Goal: Information Seeking & Learning: Learn about a topic

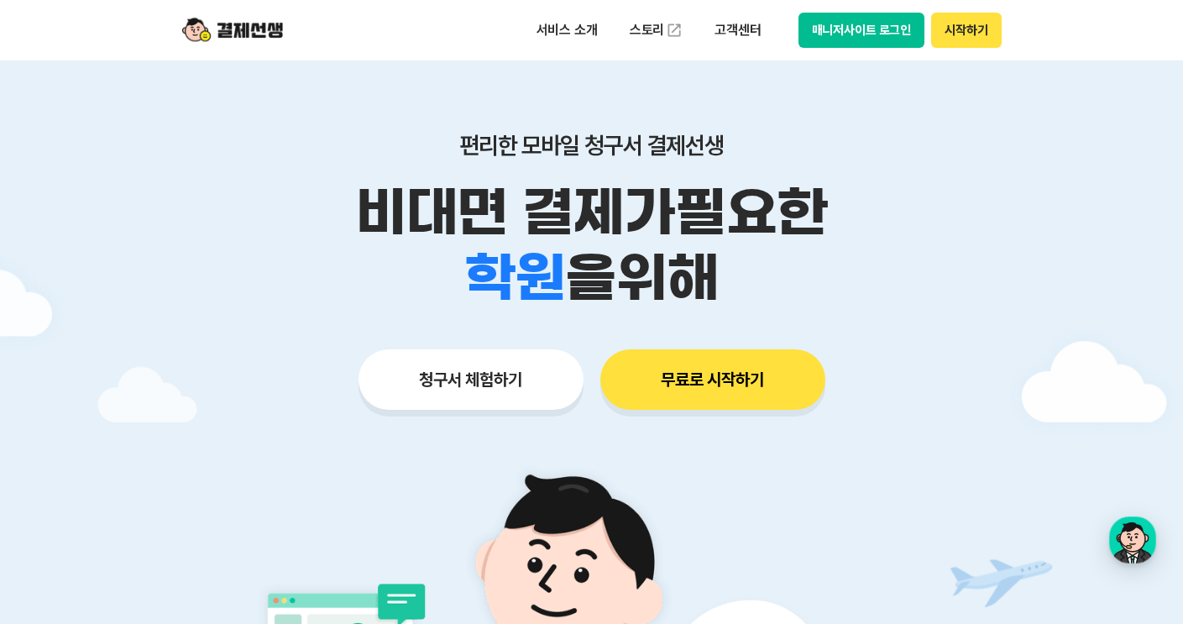
scroll to position [222, 0]
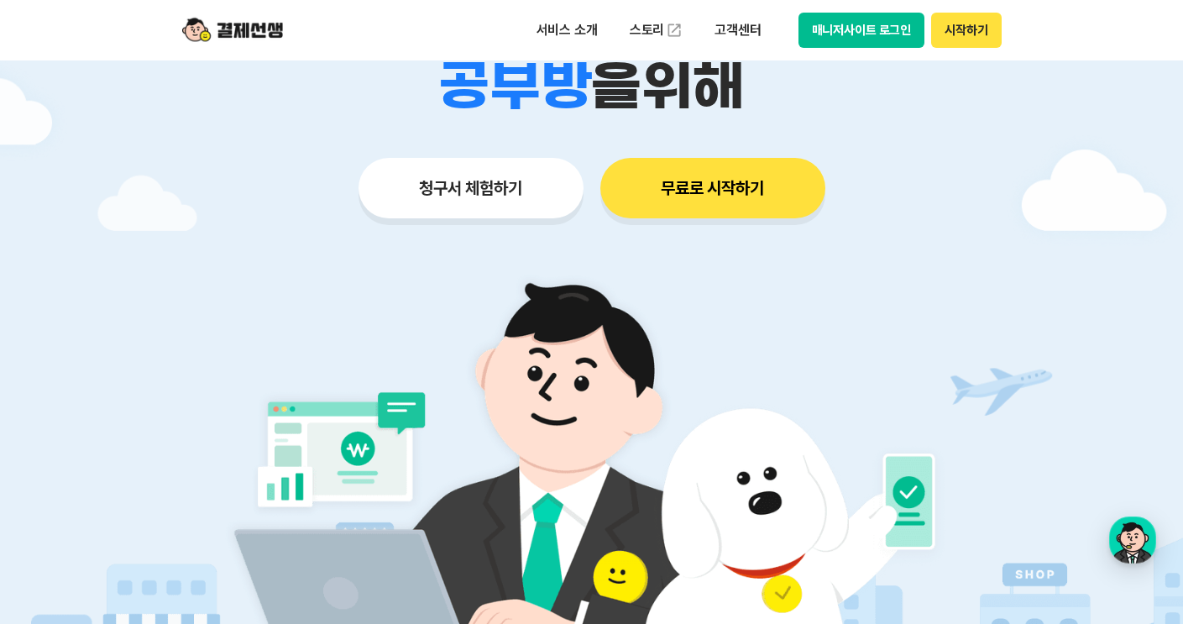
click at [477, 178] on button "청구서 체험하기" at bounding box center [471, 188] width 225 height 60
click at [563, 18] on p "서비스 소개" at bounding box center [567, 30] width 85 height 30
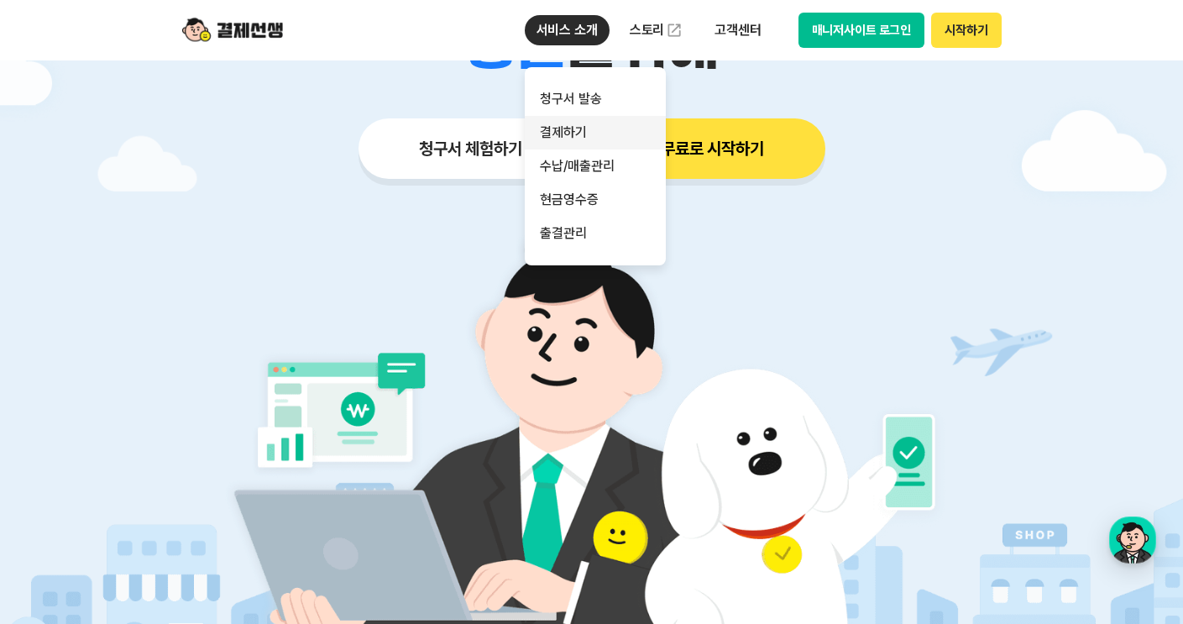
scroll to position [354, 0]
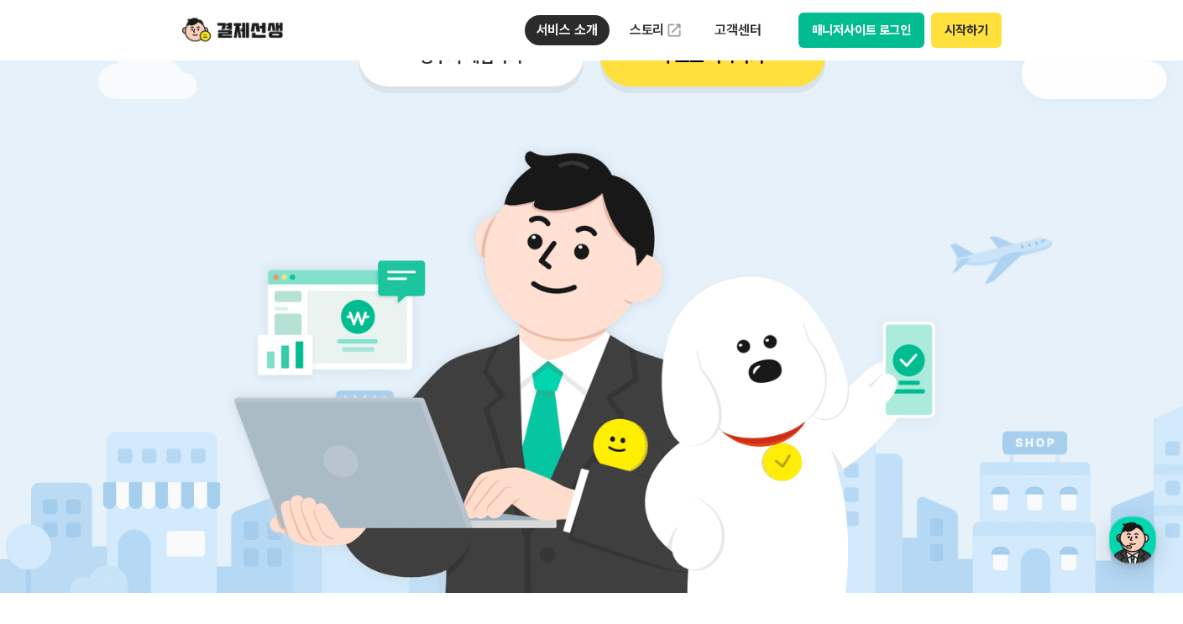
drag, startPoint x: 841, startPoint y: 187, endPoint x: 765, endPoint y: 94, distance: 120.0
click at [840, 186] on img at bounding box center [591, 357] width 785 height 471
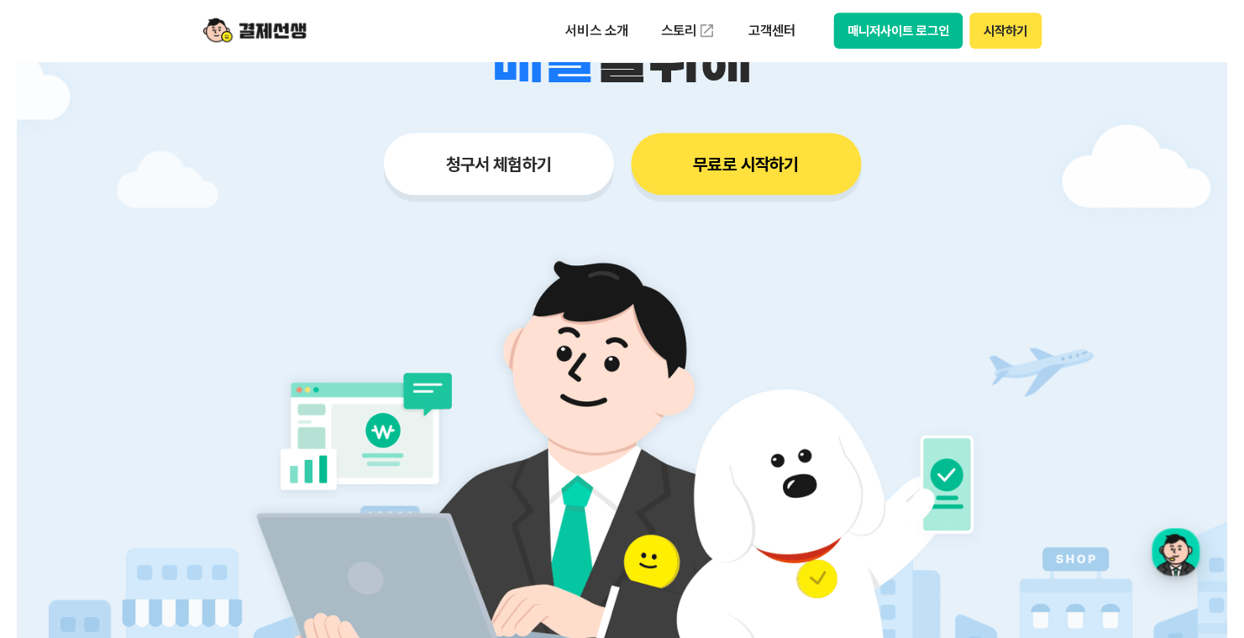
scroll to position [248, 0]
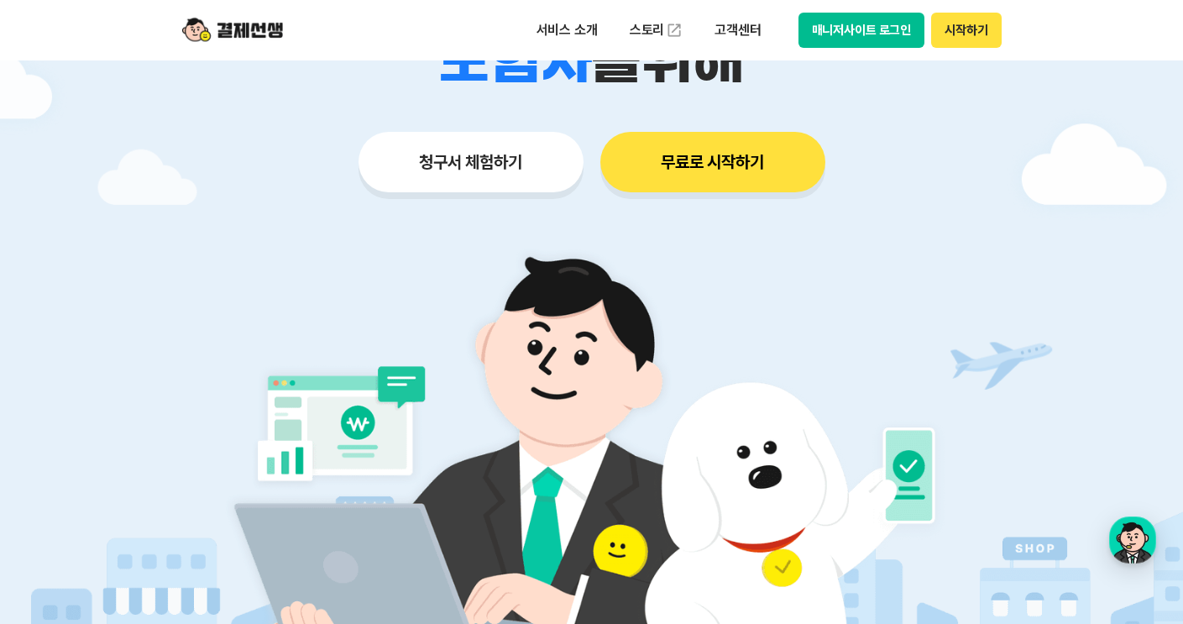
click at [883, 29] on button "매니저사이트 로그인" at bounding box center [862, 30] width 127 height 35
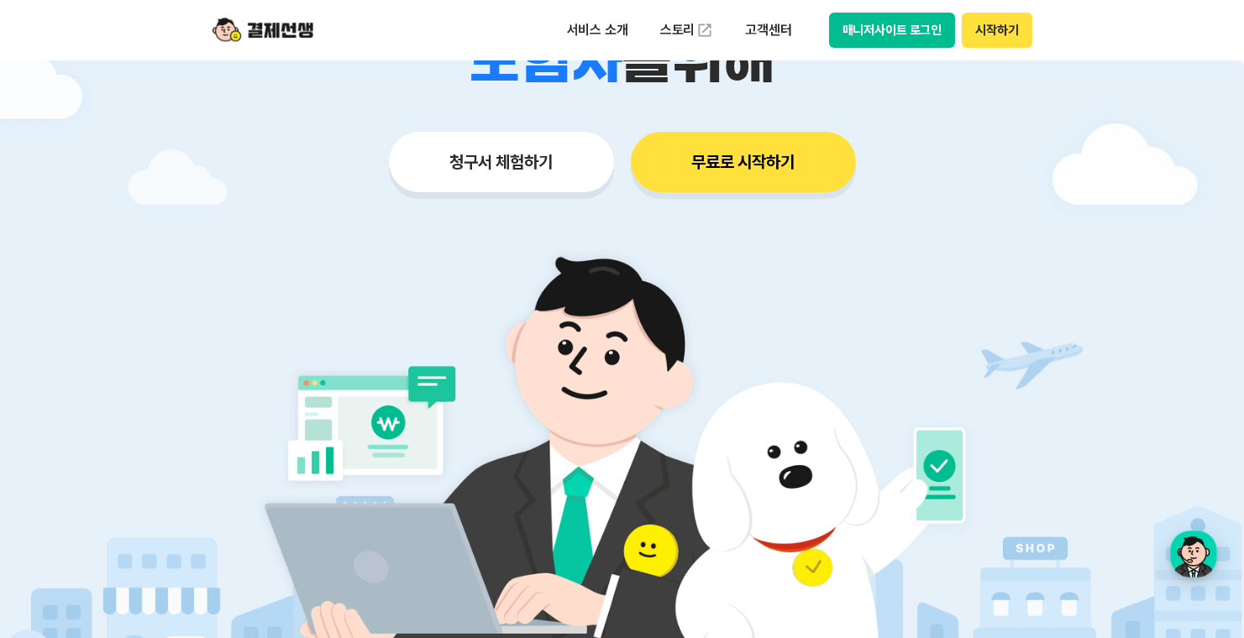
click at [701, 157] on button "무료로 시작하기" at bounding box center [743, 162] width 225 height 60
click at [686, 34] on link "스토리" at bounding box center [686, 30] width 77 height 34
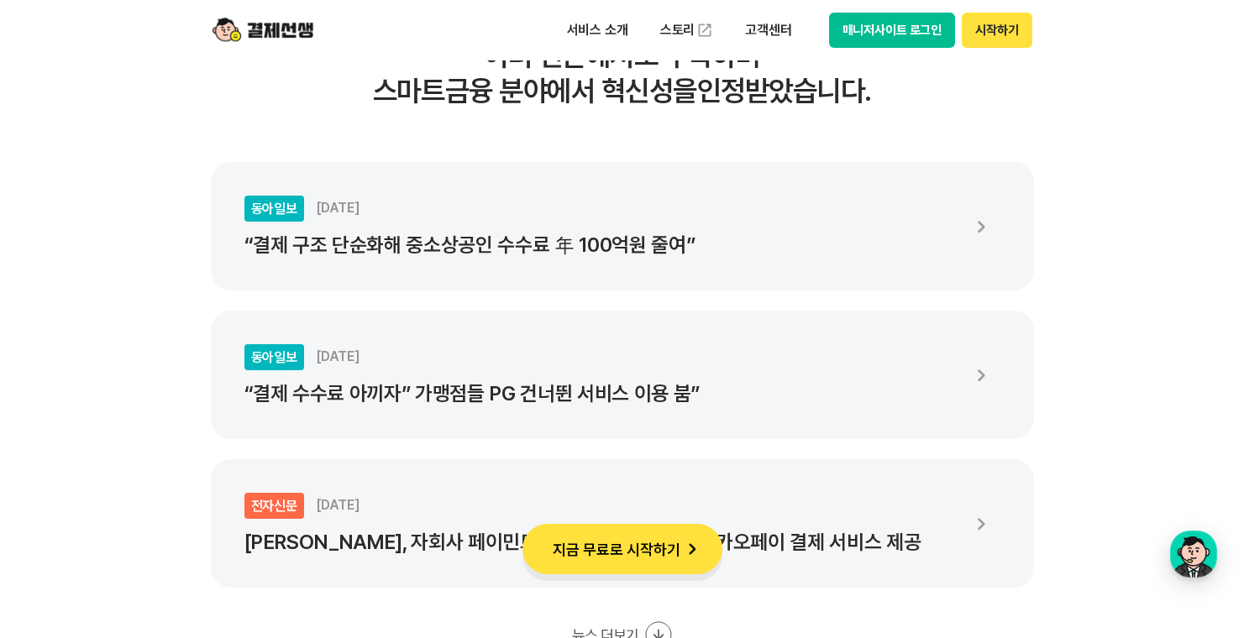
scroll to position [2930, 0]
click at [417, 253] on p "“결제 구조 단순화해 중소상공인 수수료 年 100억원 줄여”" at bounding box center [601, 245] width 714 height 24
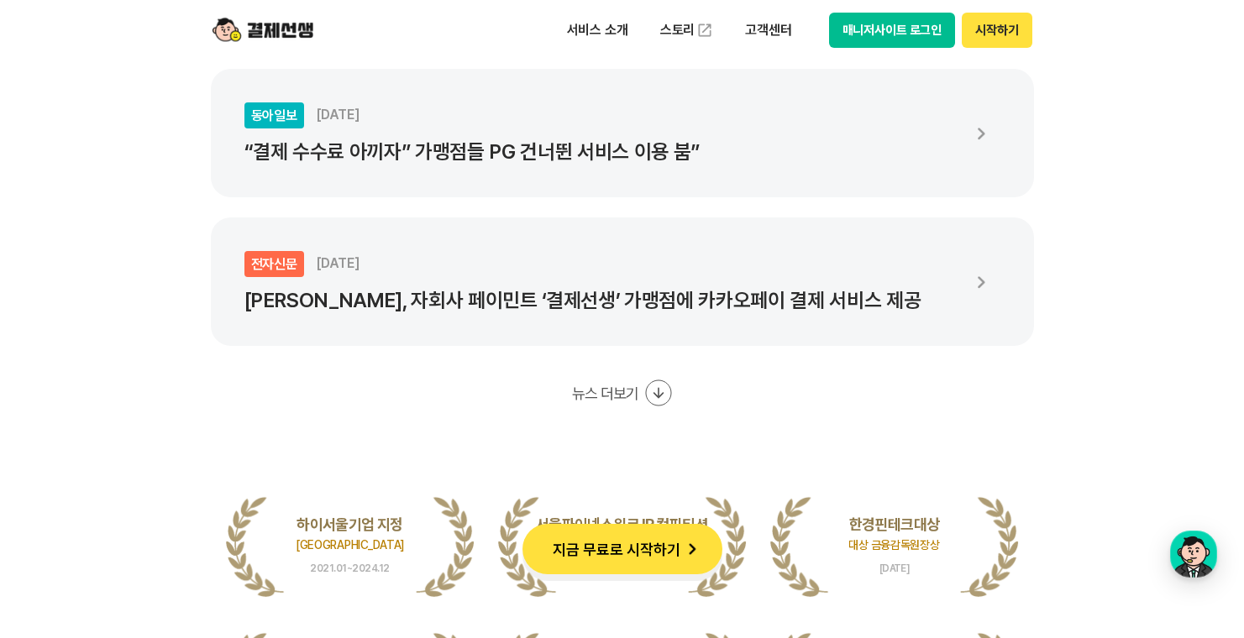
scroll to position [3152, 0]
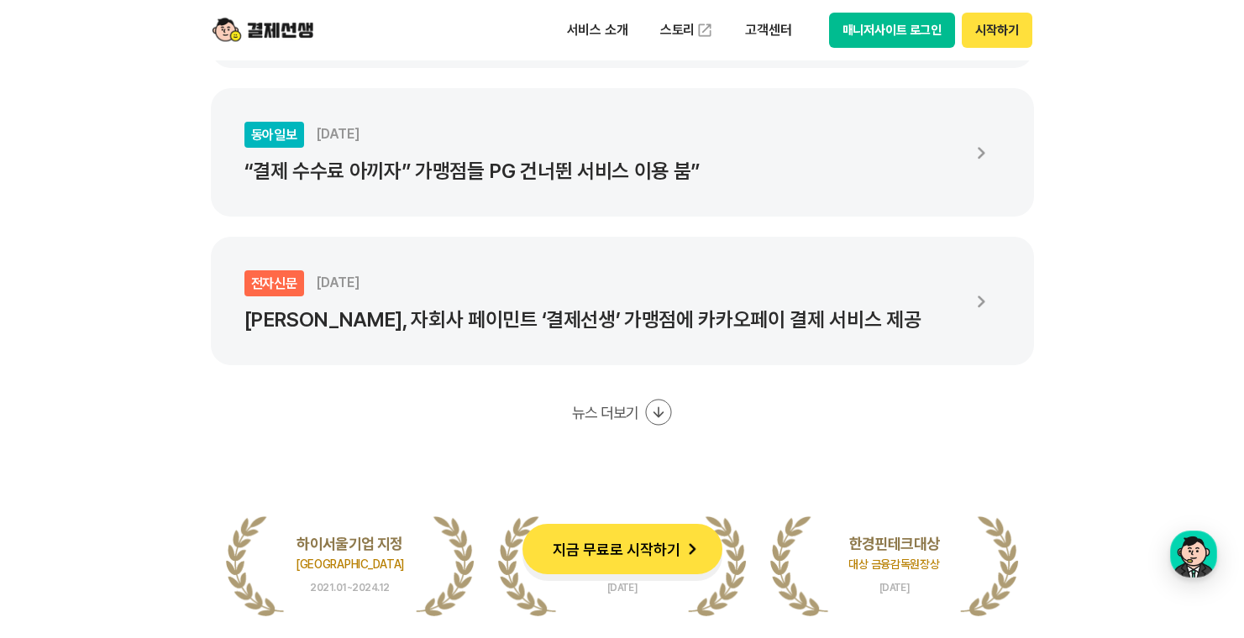
click at [602, 182] on li "동아일보 [DATE] “결제 수수료 아끼자” 가맹점들 PG 건너뛴 서비스 이용 붐”" at bounding box center [622, 152] width 823 height 128
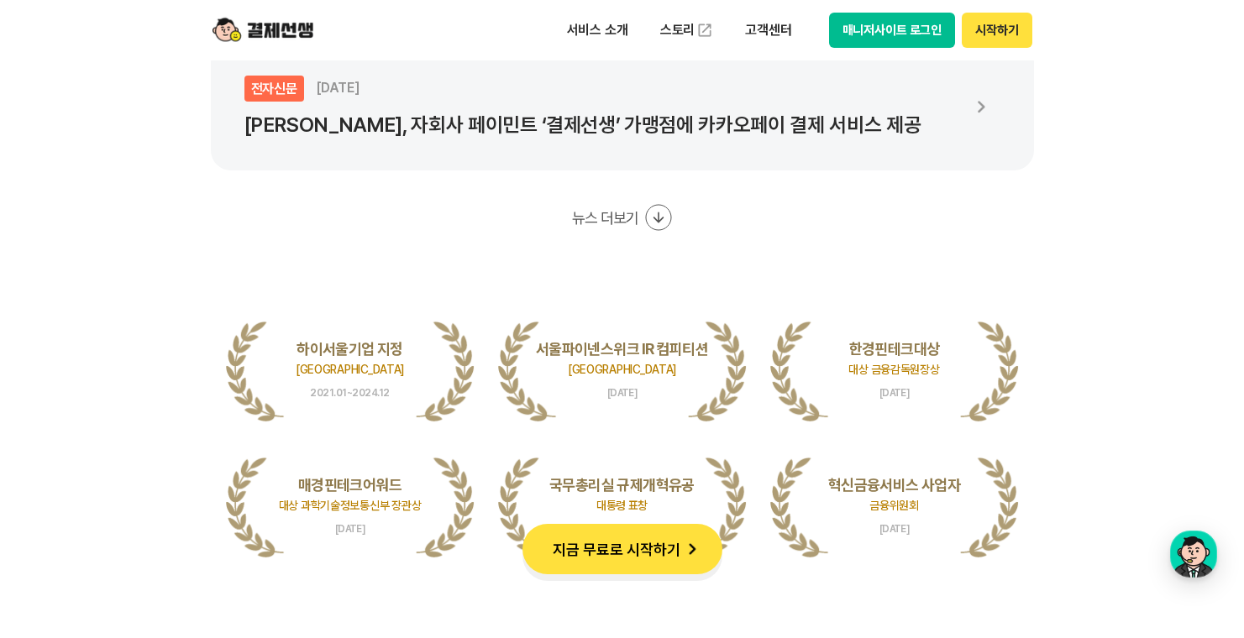
scroll to position [3463, 0]
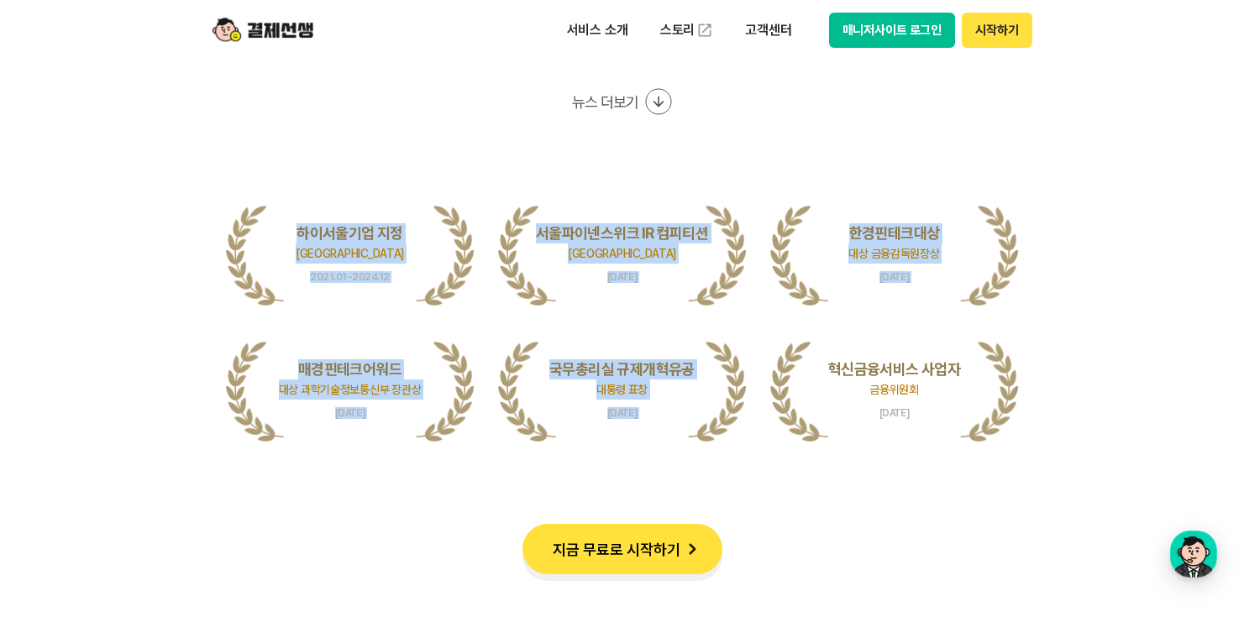
drag, startPoint x: 343, startPoint y: 220, endPoint x: 1001, endPoint y: 453, distance: 697.7
click at [887, 426] on ul "하이서울기업 지정 서울특별시장 2021.01~2024.12 서울파이넨스위크 IR 컴피티션 서울특별시장 [DATE] 한경핀테크대상 대상 금융감독…" at bounding box center [622, 321] width 793 height 245
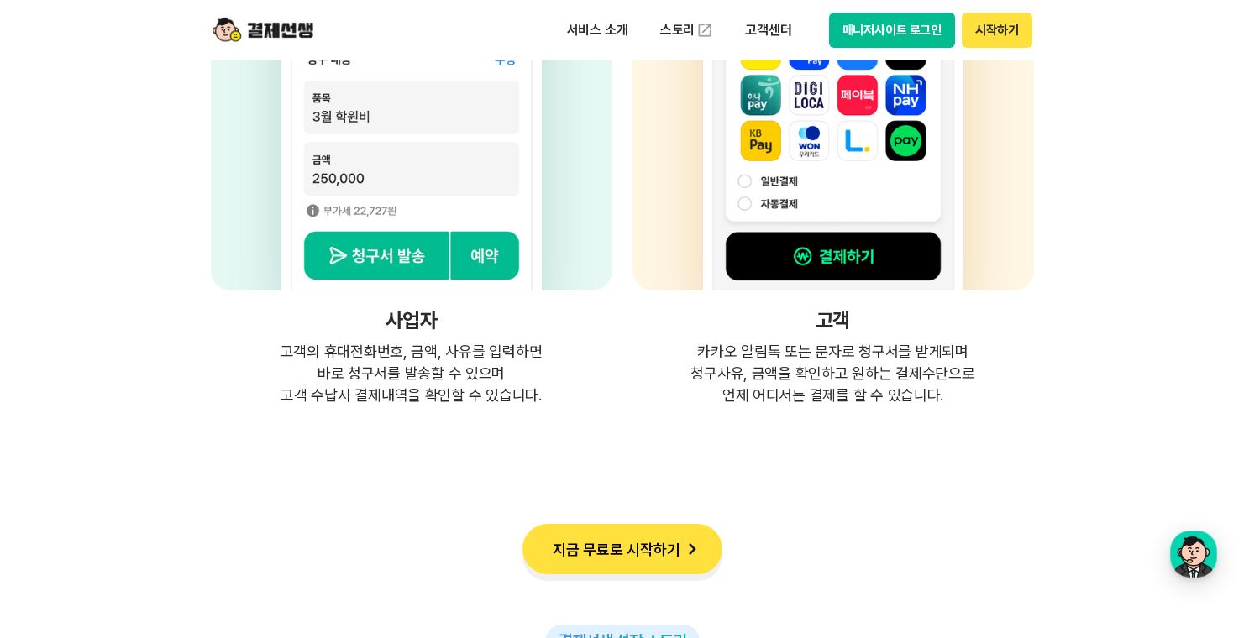
scroll to position [4488, 0]
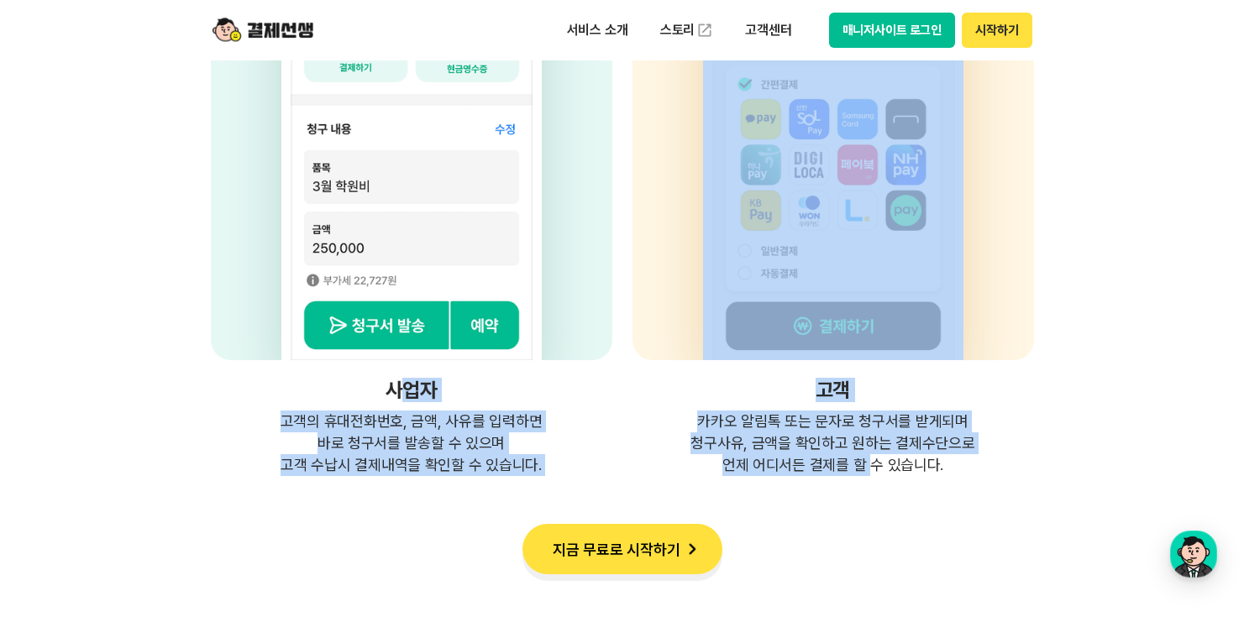
drag, startPoint x: 402, startPoint y: 400, endPoint x: 998, endPoint y: 493, distance: 602.6
click at [873, 462] on div "사업자 고객의 휴대전화번호, 금액, 사유를 입력하면 바로 청구서를 발송할 수 있으며 고객 수납시 결제내역을 확인할 수 있습니다. 고객 카카오 …" at bounding box center [622, 158] width 823 height 637
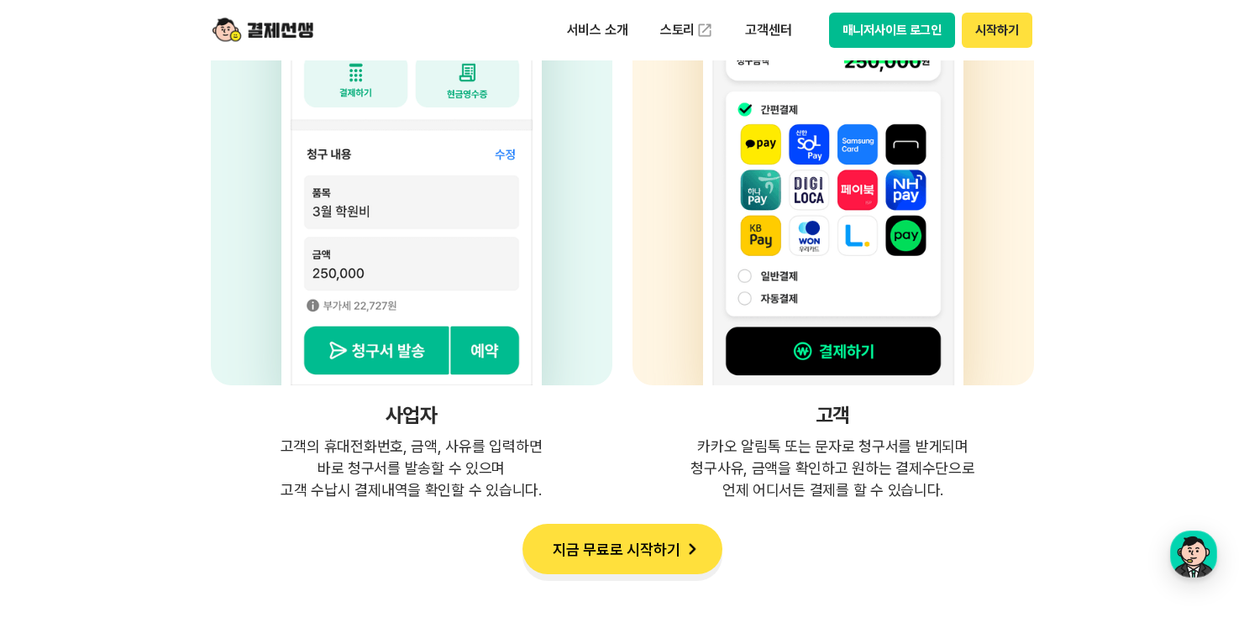
scroll to position [4461, 0]
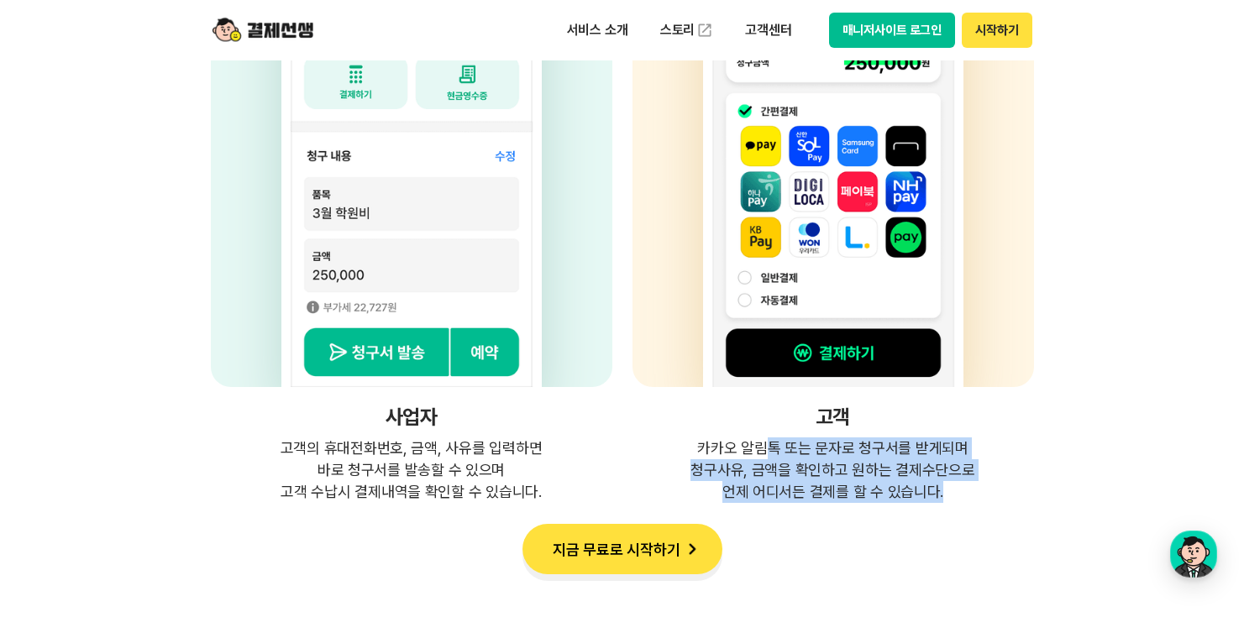
drag, startPoint x: 985, startPoint y: 489, endPoint x: 835, endPoint y: 453, distance: 154.4
click at [763, 435] on div "고객 카카오 알림톡 또는 문자로 청구서를 받게되며 청구사유, 금액을 확인하고 원하는 결제수단으로 언제 어디서든 결제를 할 수 있습니다." at bounding box center [832, 184] width 401 height 637
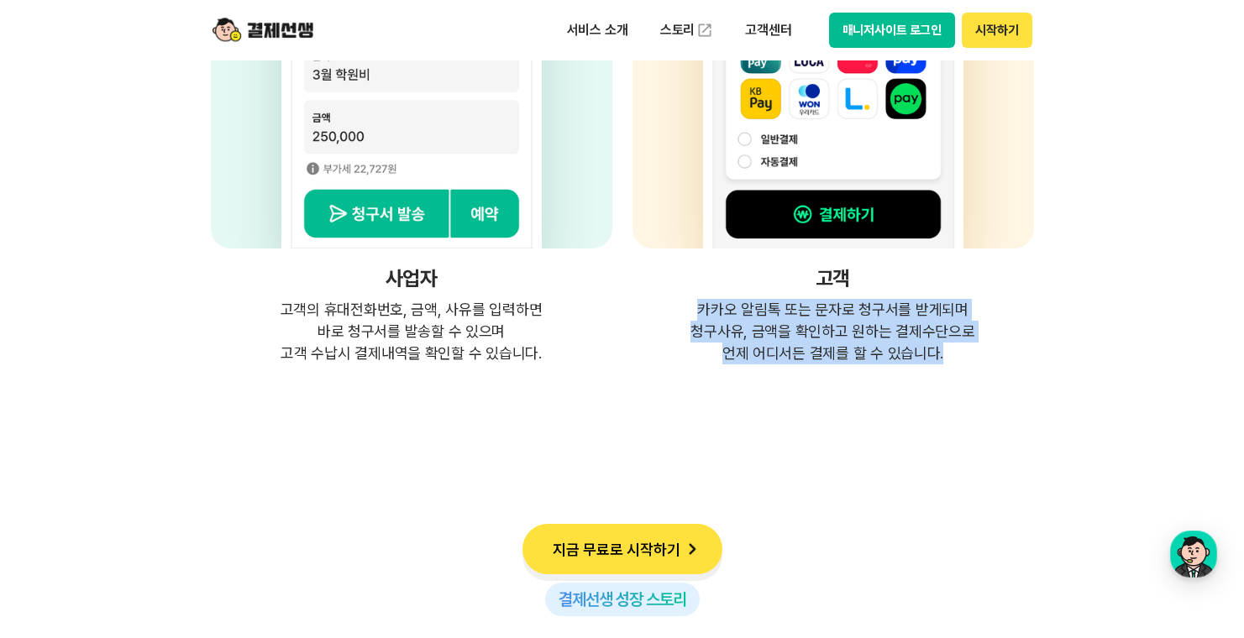
scroll to position [4589, 0]
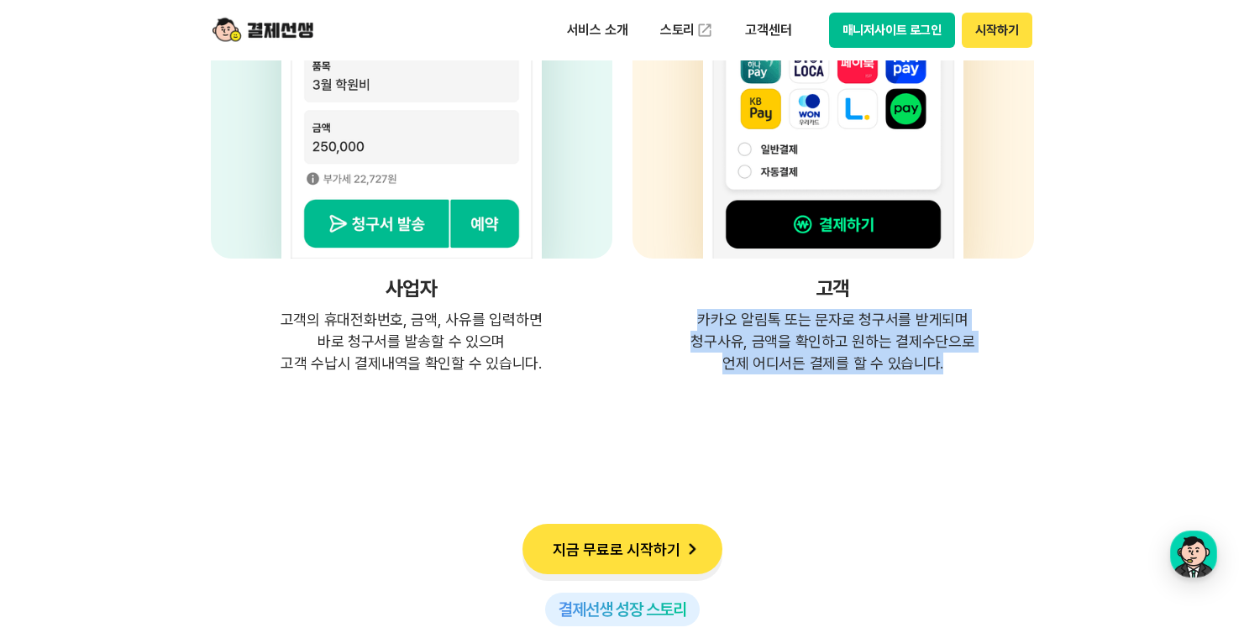
click at [913, 362] on p "카카오 알림톡 또는 문자로 청구서를 받게되며 청구사유, 금액을 확인하고 원하는 결제수단으로 언제 어디서든 결제를 할 수 있습니다." at bounding box center [832, 342] width 401 height 66
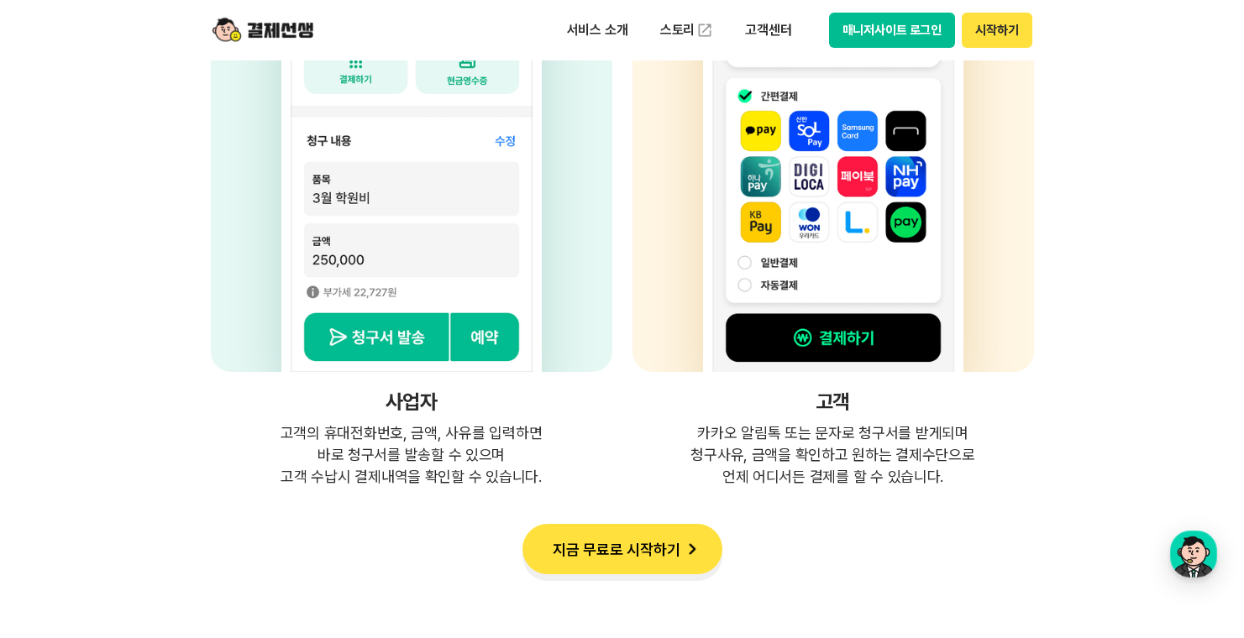
scroll to position [4467, 0]
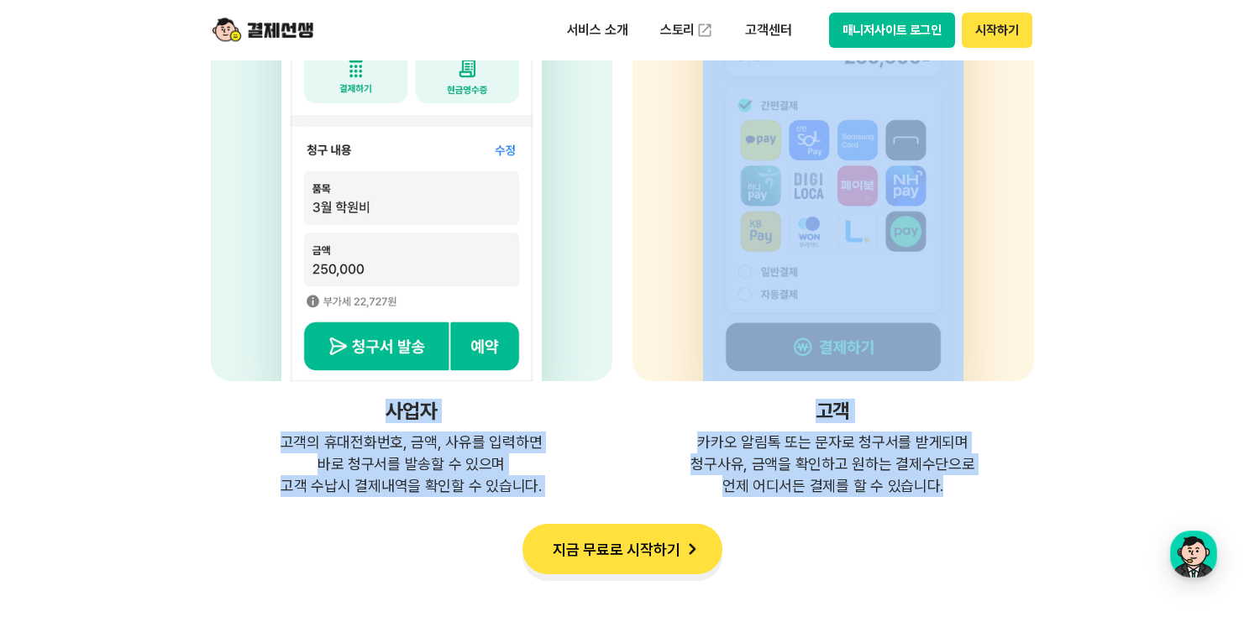
drag, startPoint x: 925, startPoint y: 487, endPoint x: 378, endPoint y: 410, distance: 552.1
click at [378, 410] on div "사업자 고객의 휴대전화번호, 금액, 사유를 입력하면 바로 청구서를 발송할 수 있으며 고객 수납시 결제내역을 확인할 수 있습니다. 고객 카카오 …" at bounding box center [622, 179] width 823 height 637
copy div "사업자 고객의 휴대전화번호, 금액, 사유를 입력하면 바로 청구서를 발송할 수 있으며 고객 수납시 결제내역을 확인할 수 있습니다. 고객 카카오 …"
click at [946, 485] on p "카카오 알림톡 또는 문자로 청구서를 받게되며 청구사유, 금액을 확인하고 원하는 결제수단으로 언제 어디서든 결제를 할 수 있습니다." at bounding box center [832, 465] width 401 height 66
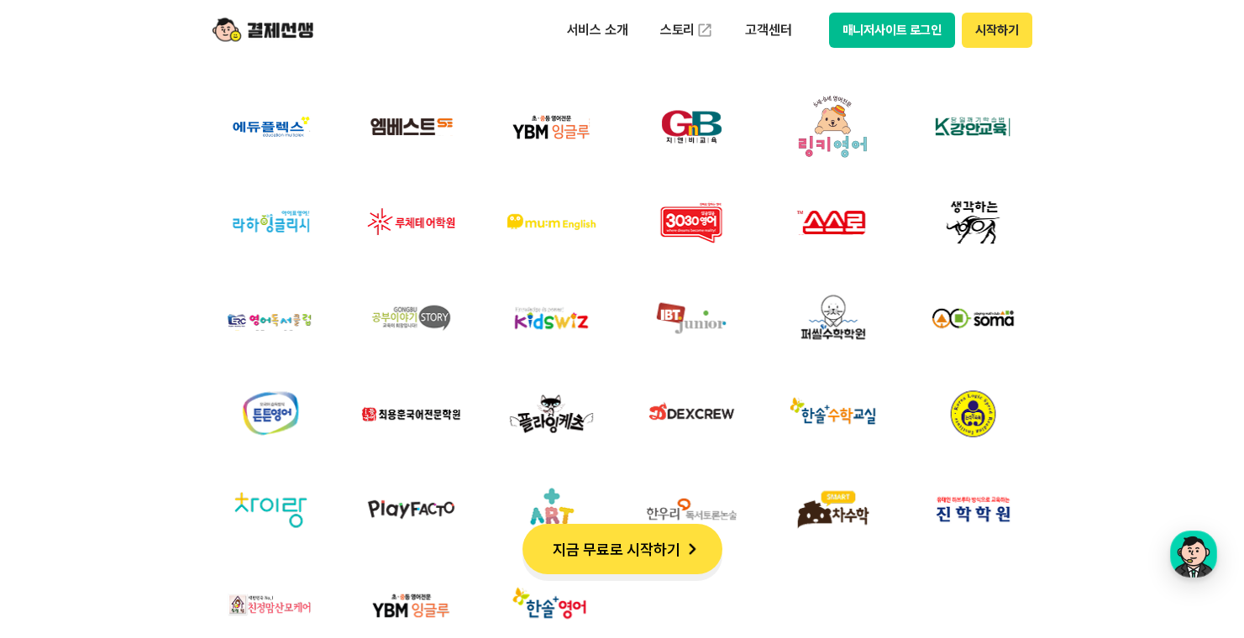
scroll to position [5389, 0]
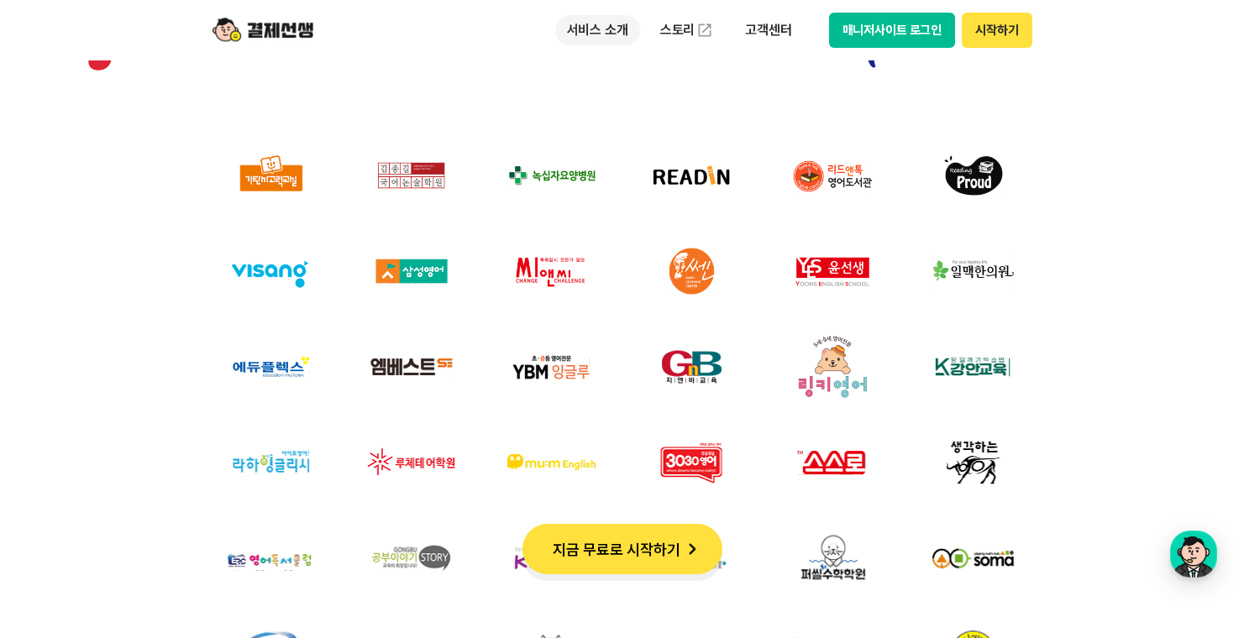
click at [613, 26] on p "서비스 소개" at bounding box center [597, 30] width 85 height 30
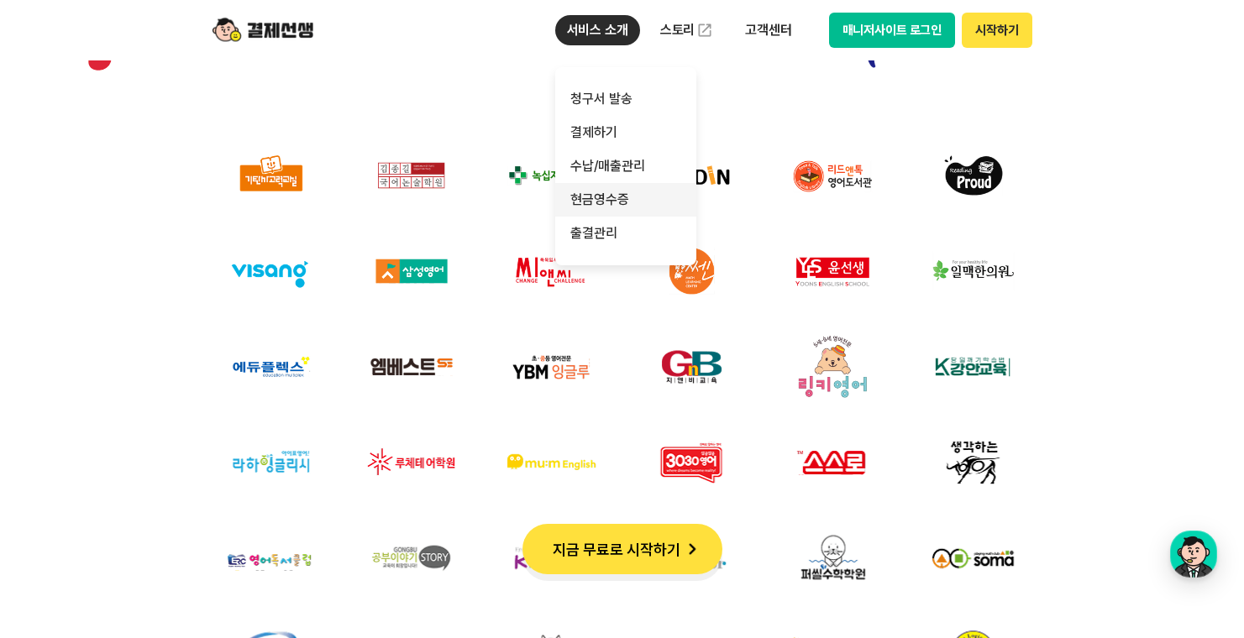
scroll to position [5422, 0]
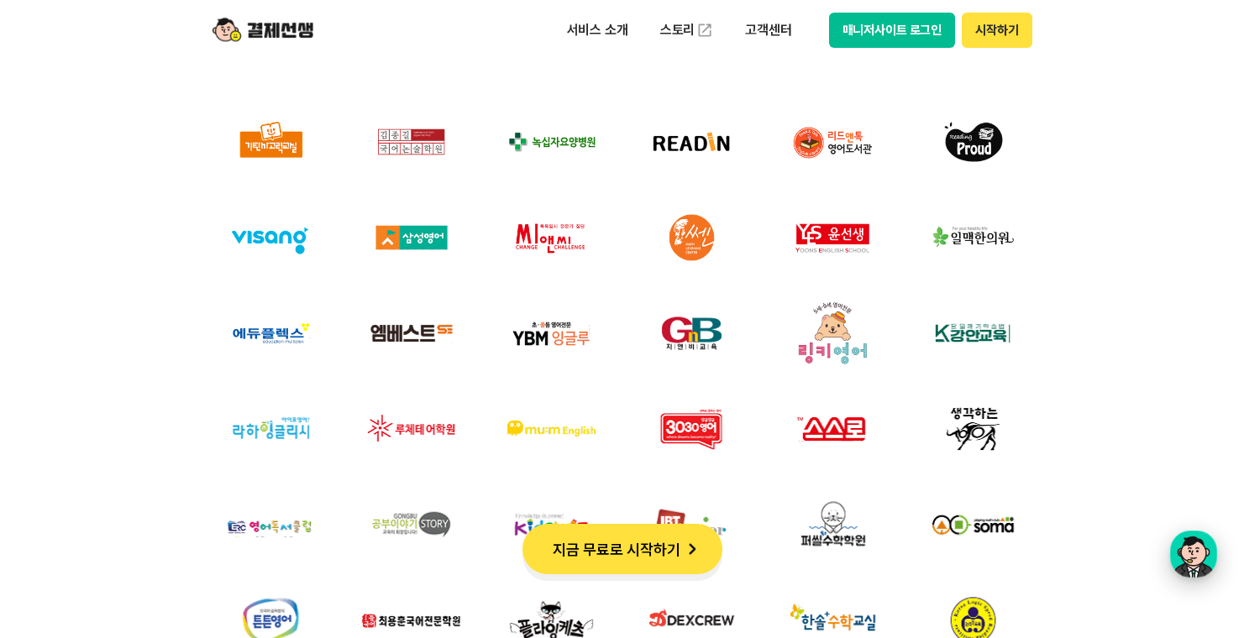
click at [1182, 550] on div "button" at bounding box center [1193, 554] width 47 height 47
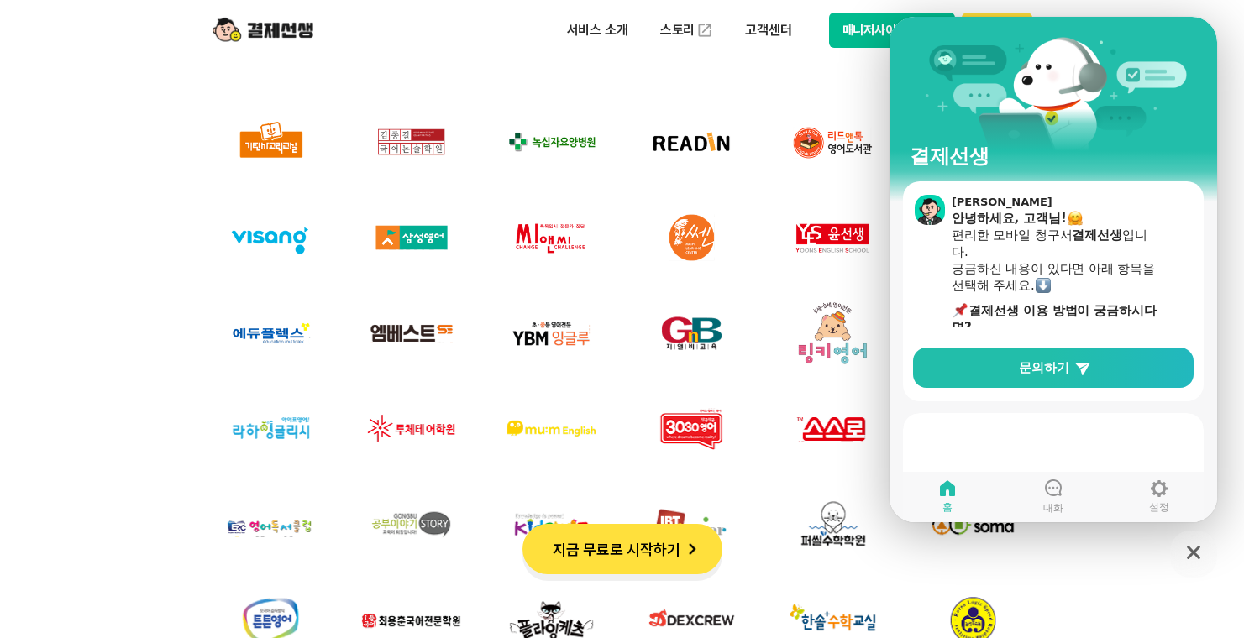
drag, startPoint x: 1088, startPoint y: 563, endPoint x: 127, endPoint y: 438, distance: 969.6
click at [1088, 563] on div at bounding box center [622, 408] width 1177 height 887
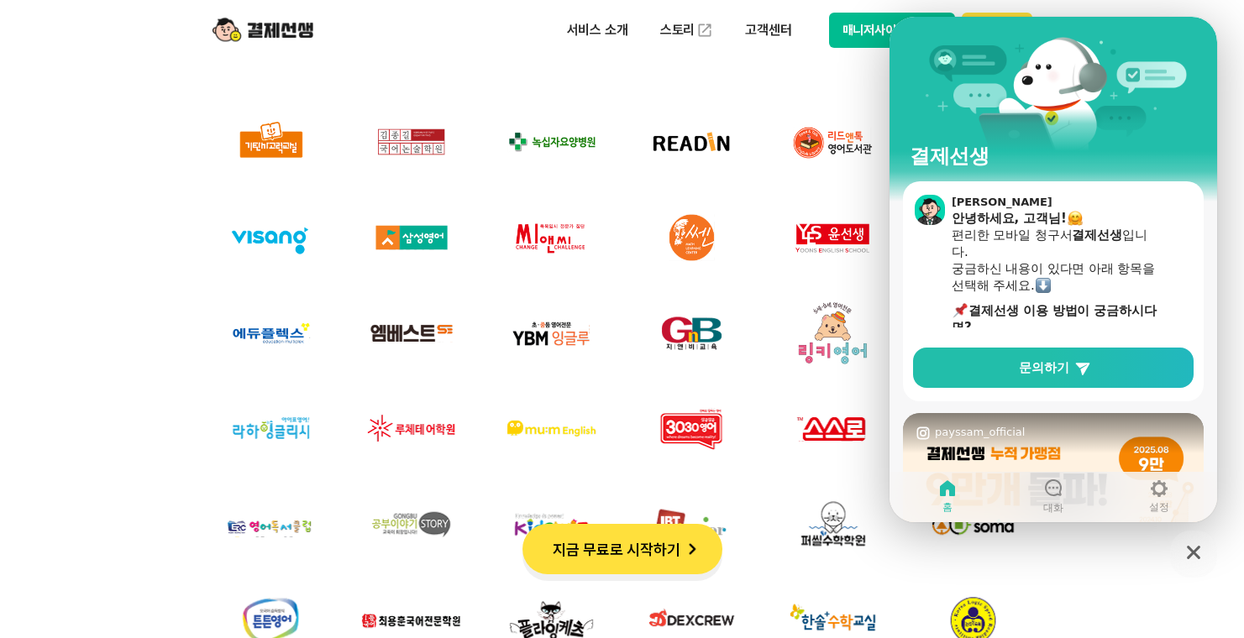
drag, startPoint x: 719, startPoint y: 76, endPoint x: 756, endPoint y: 83, distance: 37.7
click at [724, 74] on div at bounding box center [622, 408] width 1177 height 887
click at [1182, 20] on header "서비스 소개 스토리 고객센터 매니저사이트 로그인 시작하기" at bounding box center [622, 30] width 1244 height 60
click at [1059, 557] on div at bounding box center [622, 408] width 1177 height 887
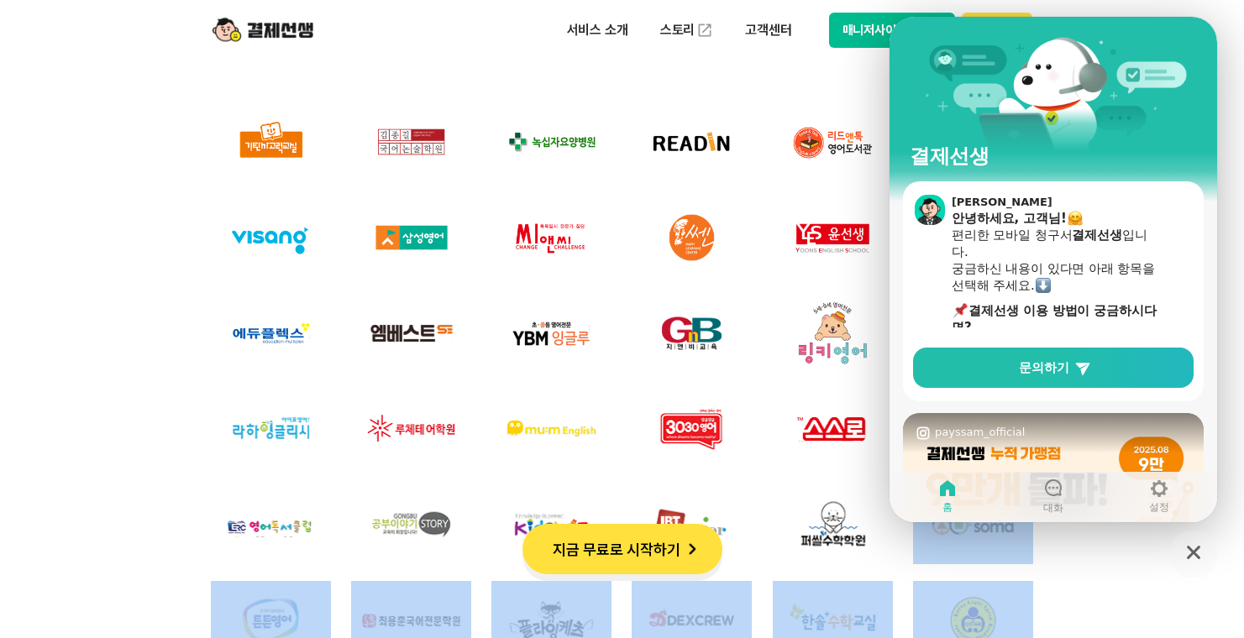
click at [870, 44] on button "매니저사이트 로그인" at bounding box center [892, 30] width 127 height 35
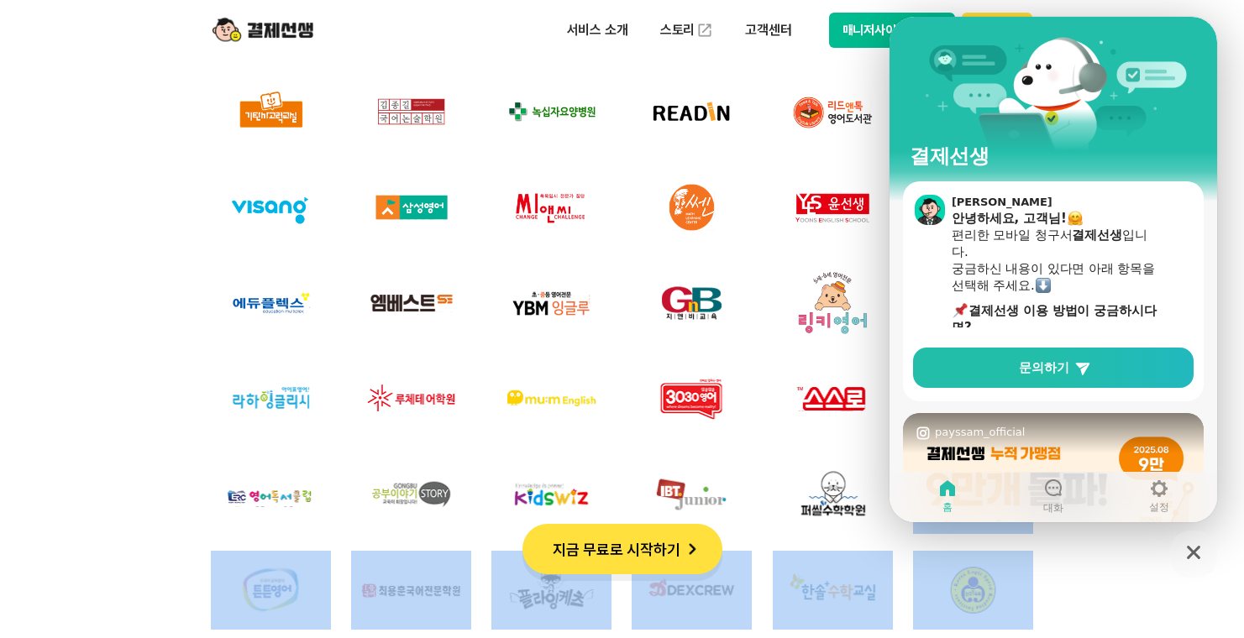
scroll to position [4861, 0]
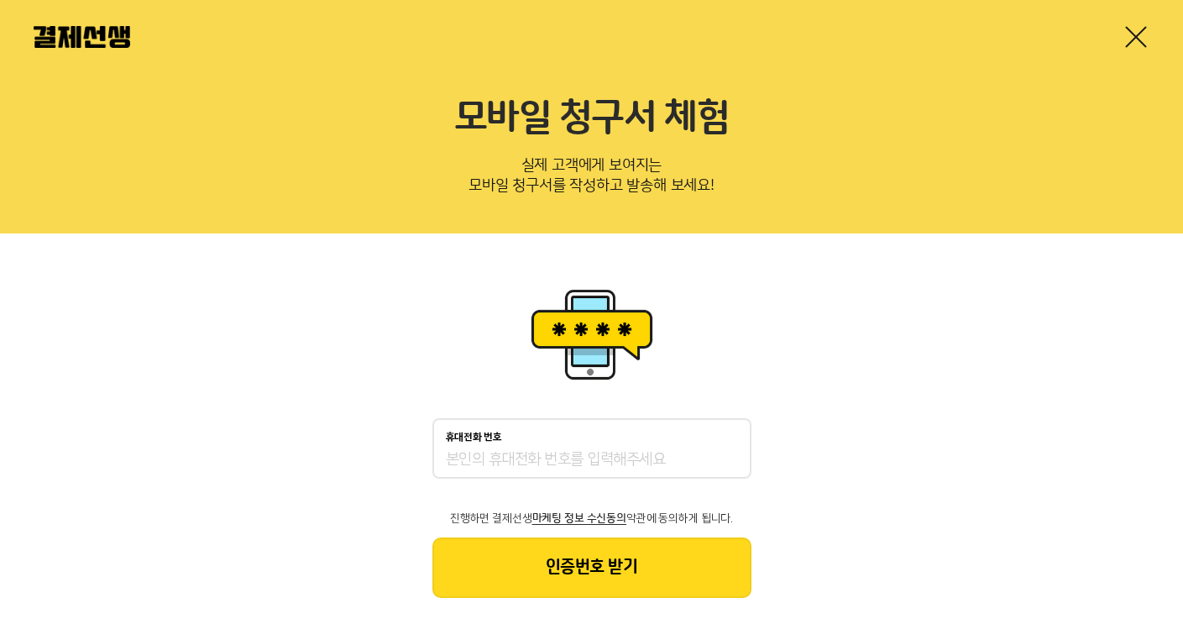
scroll to position [29, 0]
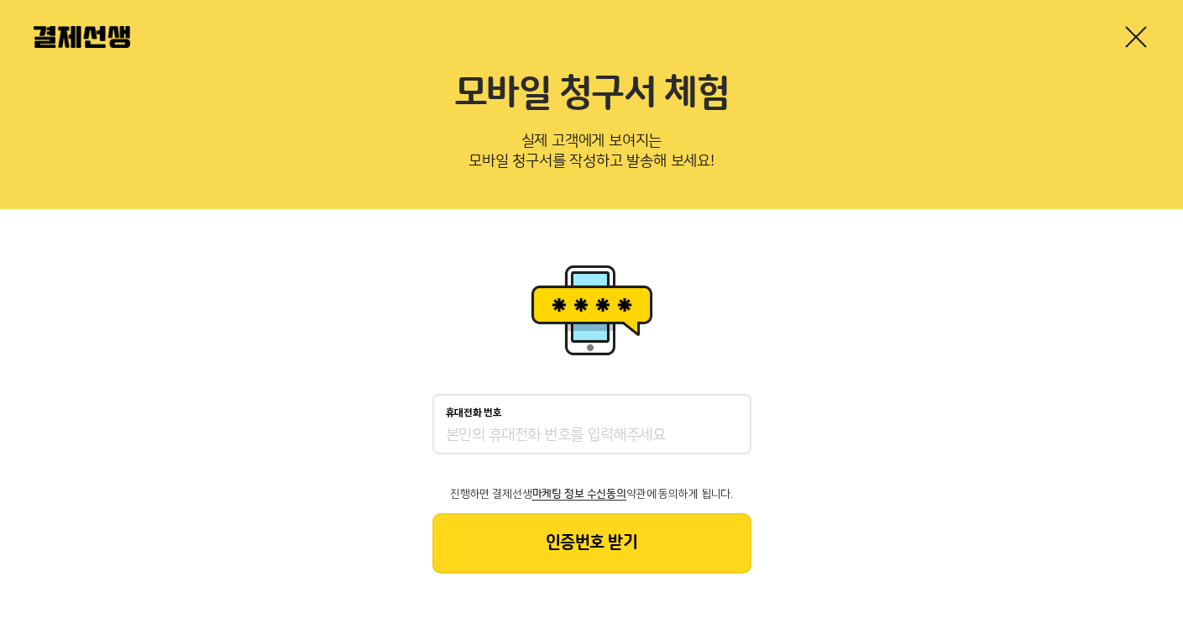
drag, startPoint x: 550, startPoint y: 113, endPoint x: 578, endPoint y: 105, distance: 29.0
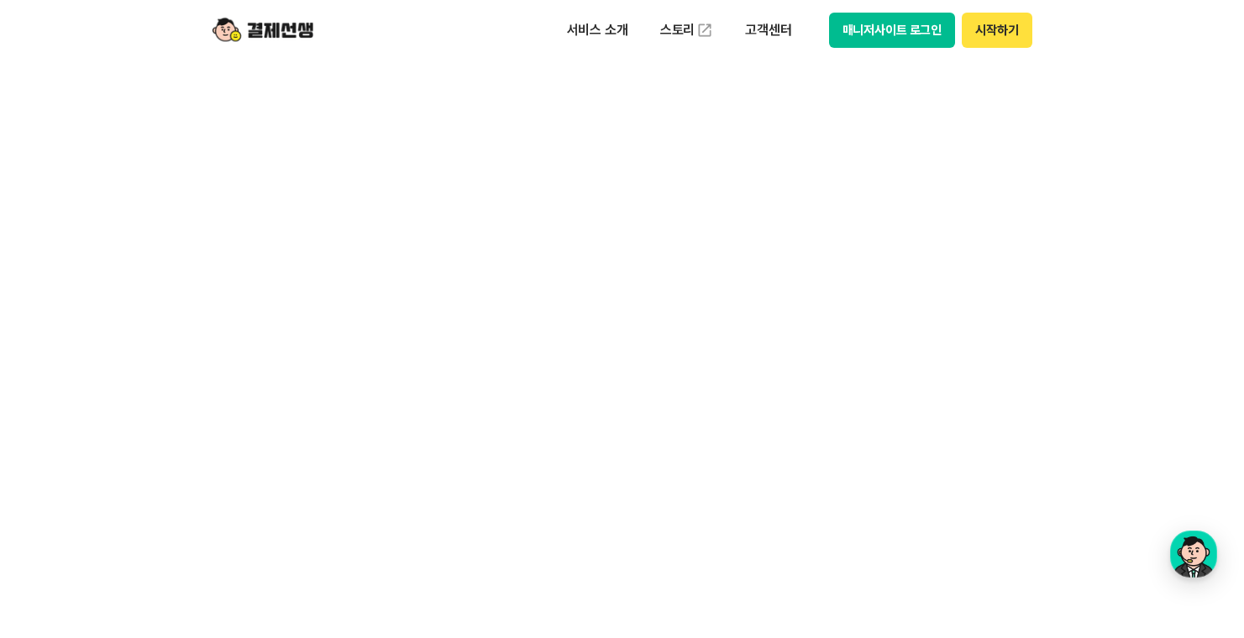
scroll to position [1117, 0]
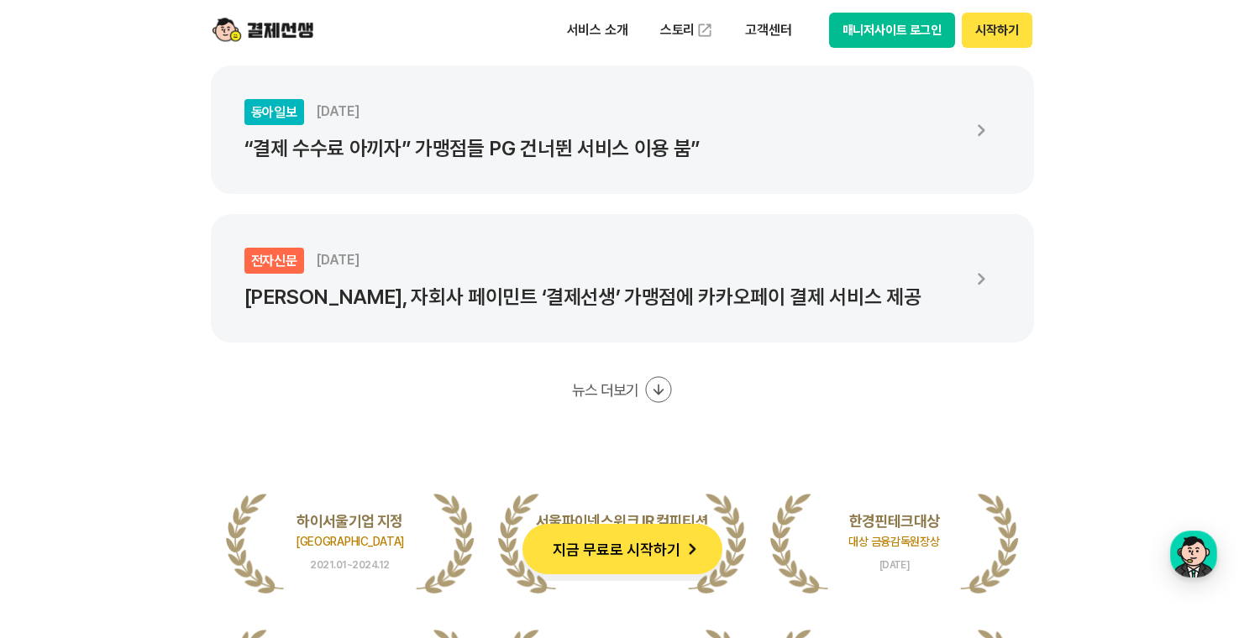
click at [622, 393] on button "뉴스 더보기" at bounding box center [621, 389] width 99 height 27
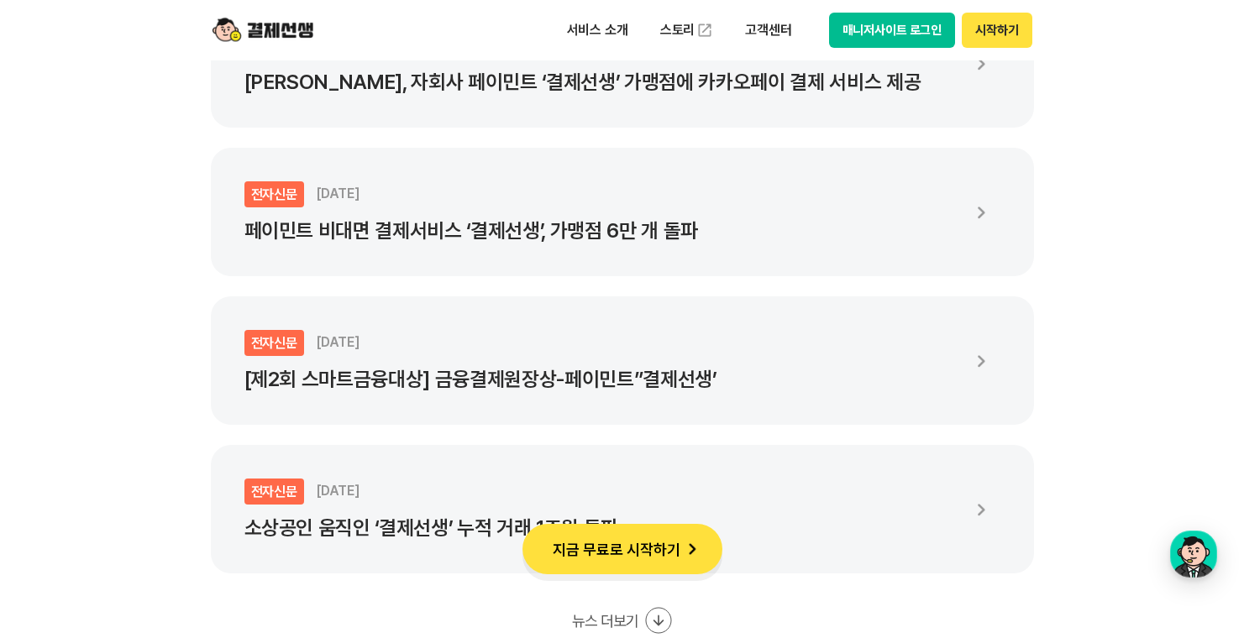
scroll to position [3483, 0]
